Goal: Task Accomplishment & Management: Manage account settings

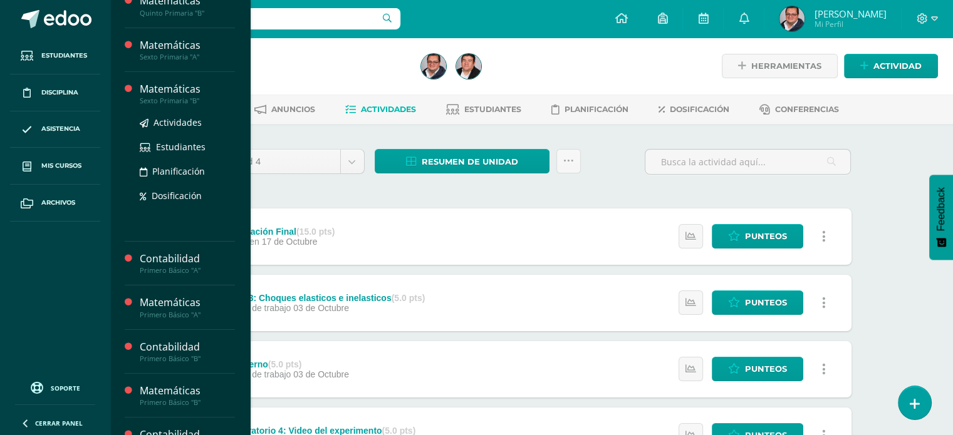
scroll to position [125, 0]
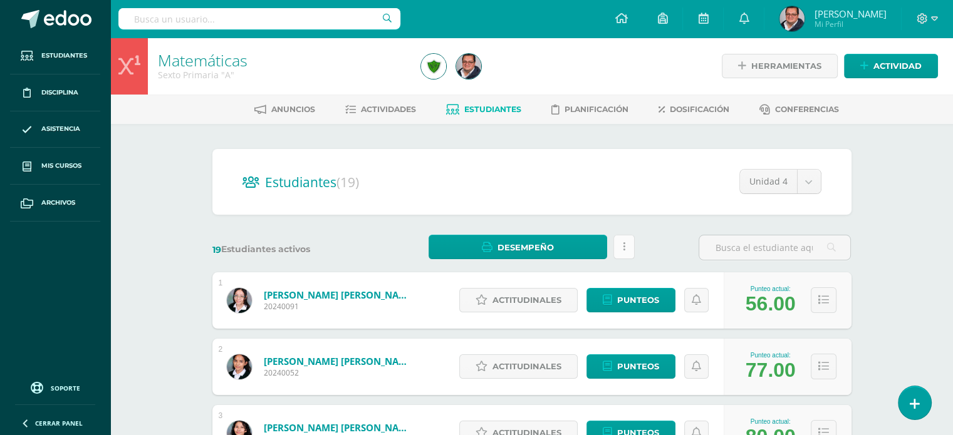
click at [627, 244] on link at bounding box center [623, 247] width 21 height 24
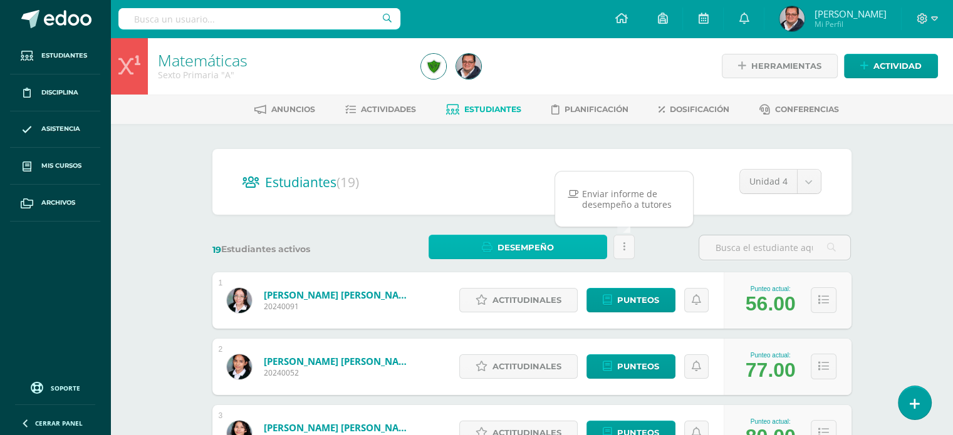
click at [578, 247] on link "Desempeño" at bounding box center [518, 247] width 179 height 24
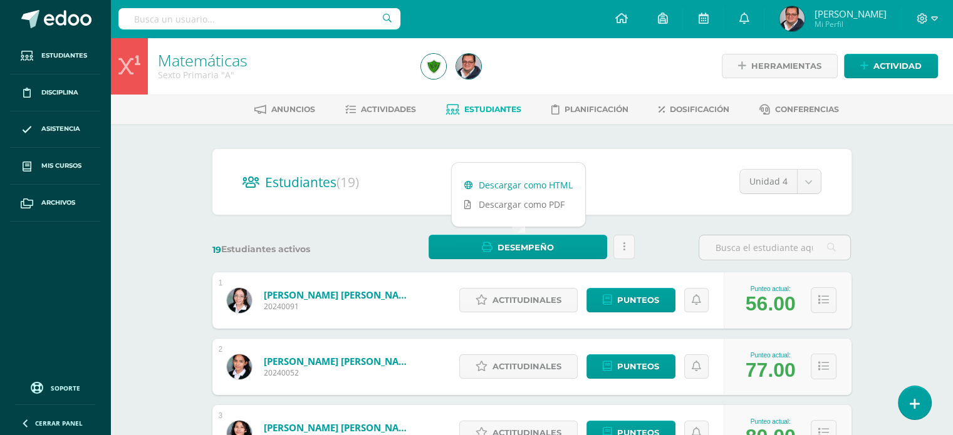
click at [552, 179] on link "Descargar como HTML" at bounding box center [518, 184] width 133 height 19
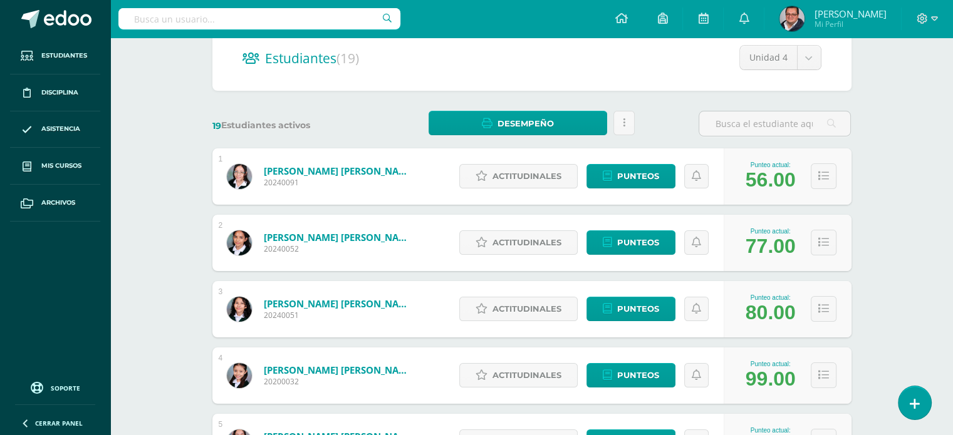
scroll to position [125, 0]
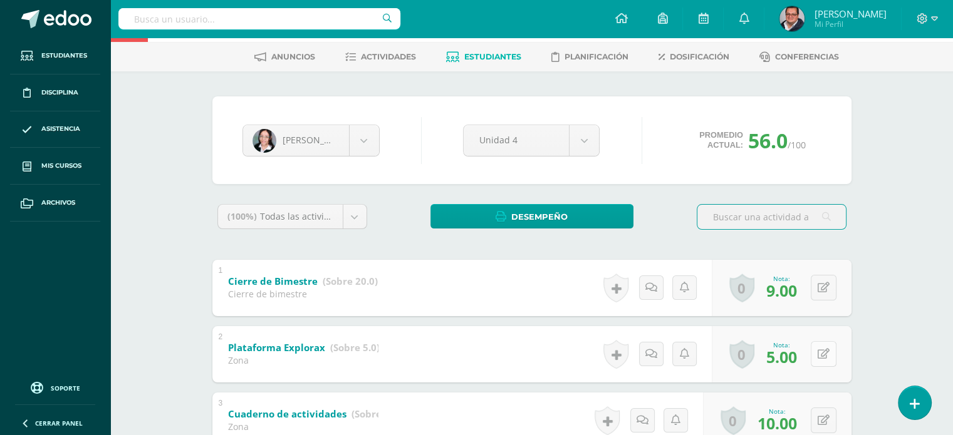
scroll to position [125, 0]
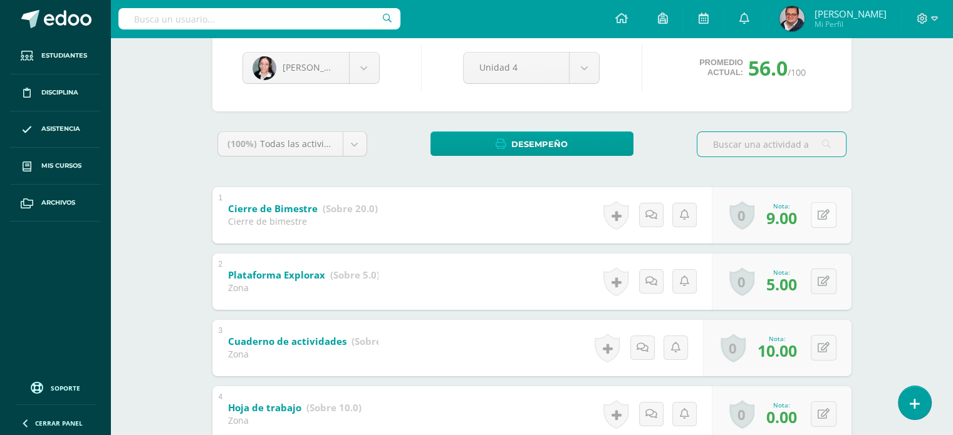
click at [819, 218] on button at bounding box center [824, 215] width 26 height 26
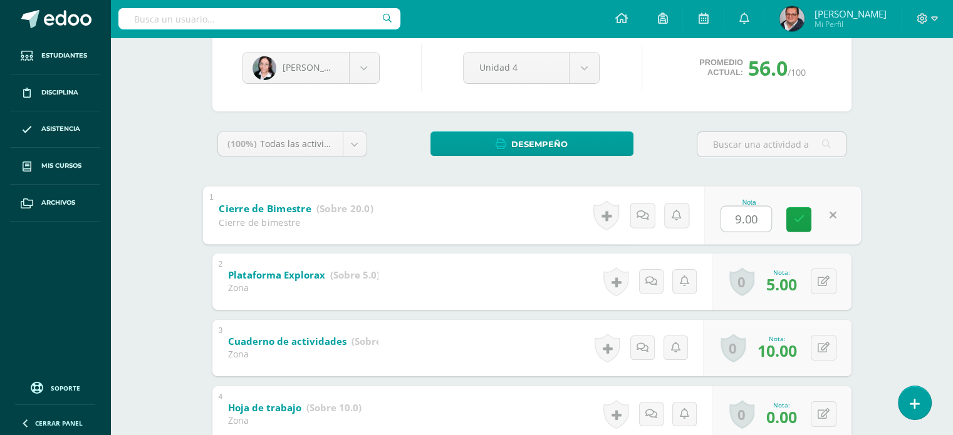
type input "1"
click at [835, 209] on link at bounding box center [832, 215] width 25 height 25
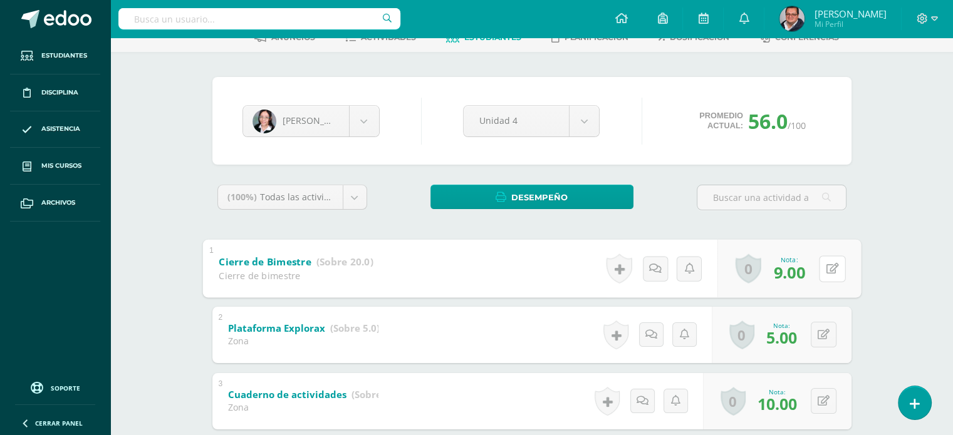
scroll to position [0, 0]
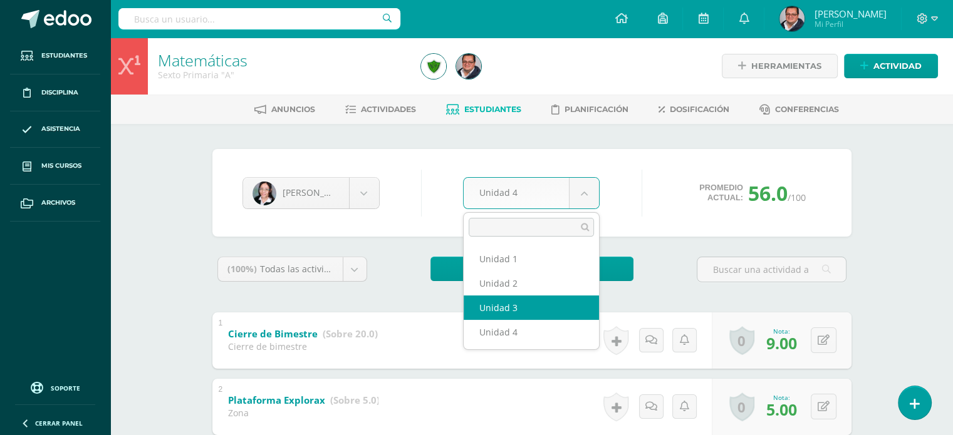
select select "Unidad 3"
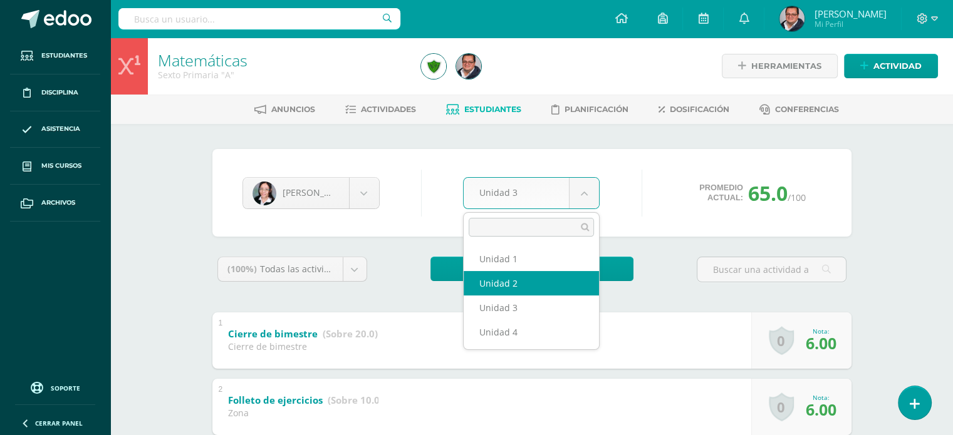
select select "Unidad 2"
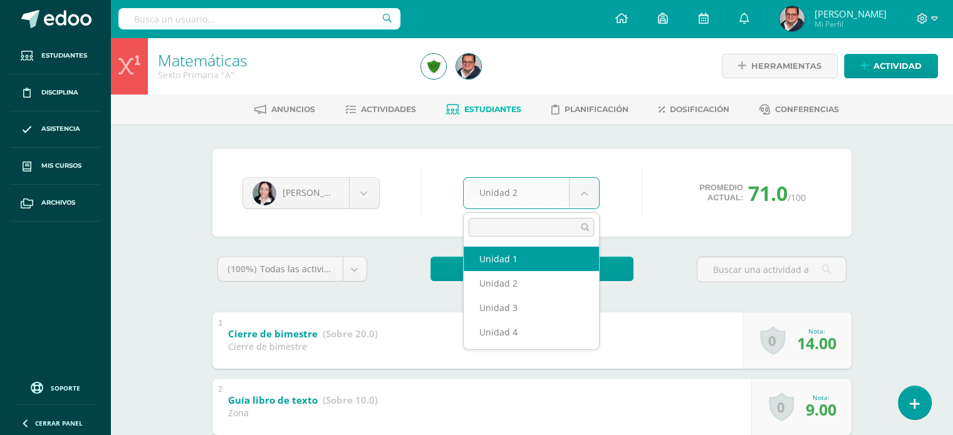
select select "Unidad 1"
